Goal: Communication & Community: Share content

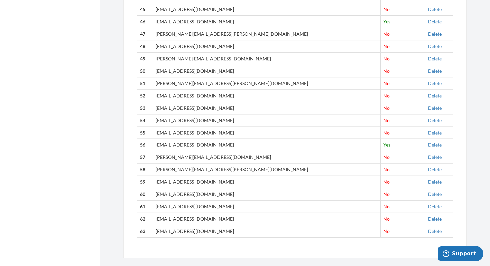
scroll to position [816, 0]
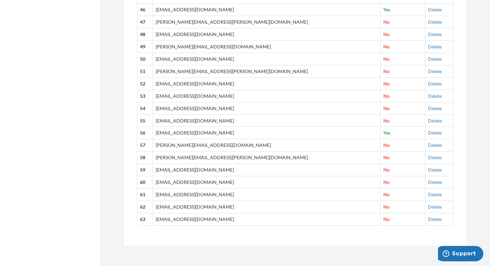
drag, startPoint x: 139, startPoint y: 40, endPoint x: 344, endPoint y: 232, distance: 280.4
copy table
click at [240, 91] on td "[EMAIL_ADDRESS][DOMAIN_NAME]" at bounding box center [267, 96] width 228 height 12
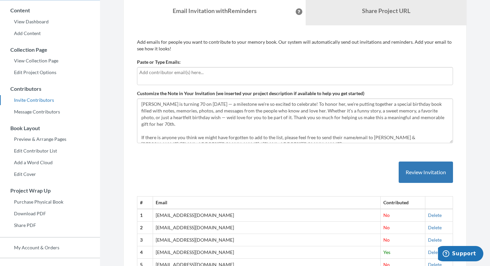
scroll to position [0, 0]
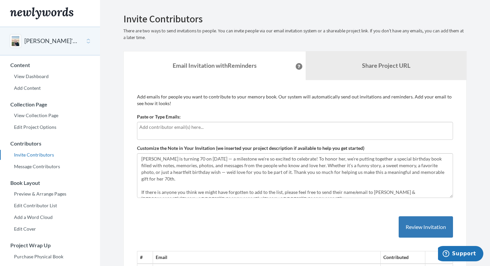
click at [172, 130] on input "text" at bounding box center [295, 126] width 312 height 7
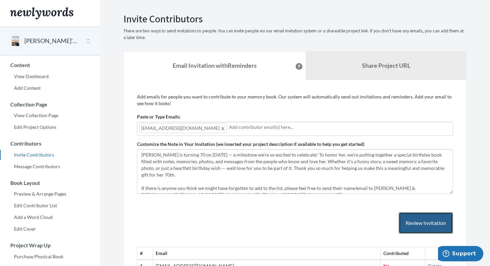
click at [411, 223] on button "Review Invitation" at bounding box center [426, 223] width 54 height 22
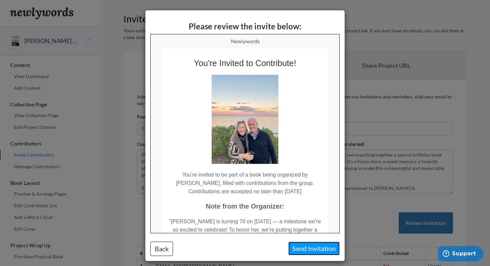
click at [310, 247] on button "Send Invitation" at bounding box center [314, 249] width 51 height 14
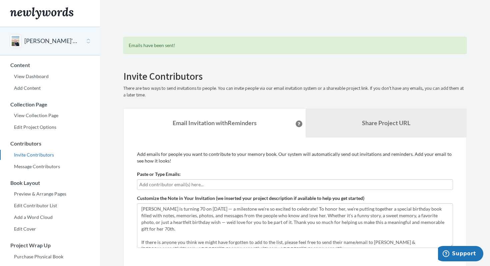
click at [189, 186] on input "text" at bounding box center [295, 184] width 312 height 7
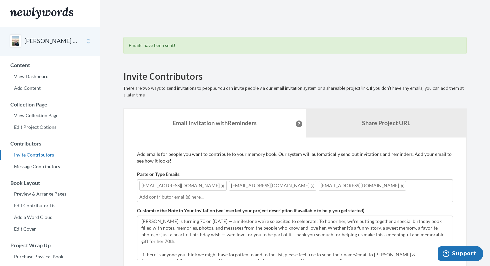
click at [324, 186] on div "[EMAIL_ADDRESS][DOMAIN_NAME] [EMAIL_ADDRESS][DOMAIN_NAME] [EMAIL_ADDRESS][DOMAI…" at bounding box center [295, 190] width 316 height 23
click at [173, 196] on input "text" at bounding box center [295, 196] width 312 height 7
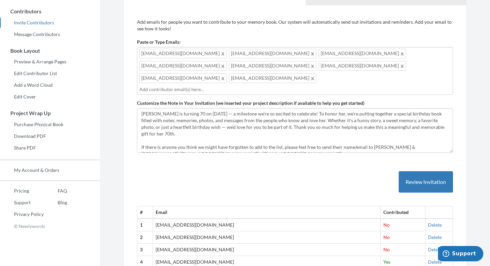
scroll to position [137, 0]
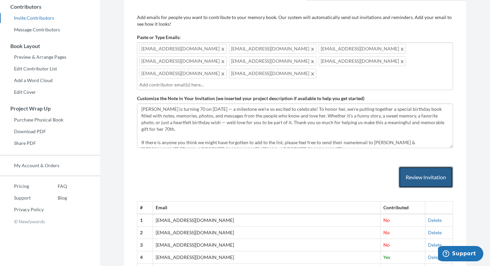
click at [427, 166] on button "Review Invitation" at bounding box center [426, 177] width 54 height 22
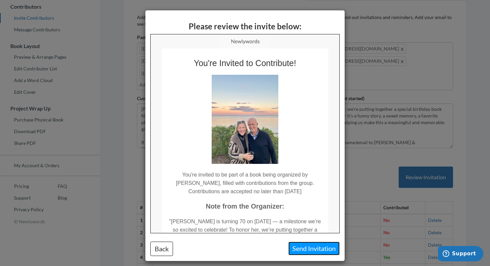
click at [322, 250] on button "Send Invitation" at bounding box center [314, 249] width 51 height 14
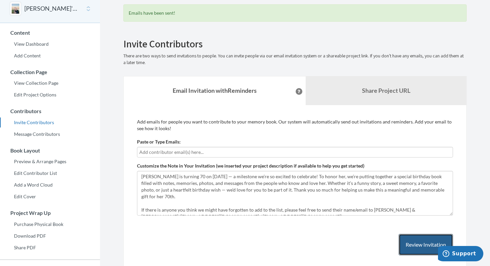
scroll to position [0, 0]
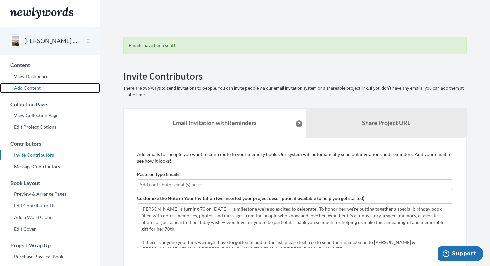
click at [28, 88] on link "Add Content" at bounding box center [50, 88] width 100 height 10
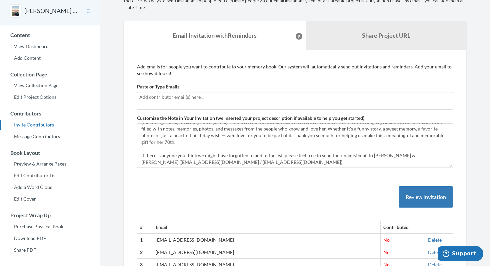
scroll to position [28, 0]
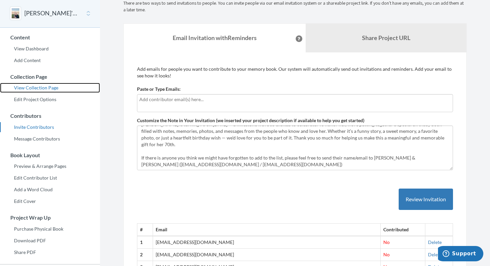
click at [33, 90] on link "View Collection Page" at bounding box center [50, 88] width 100 height 10
